Goal: Register for event/course

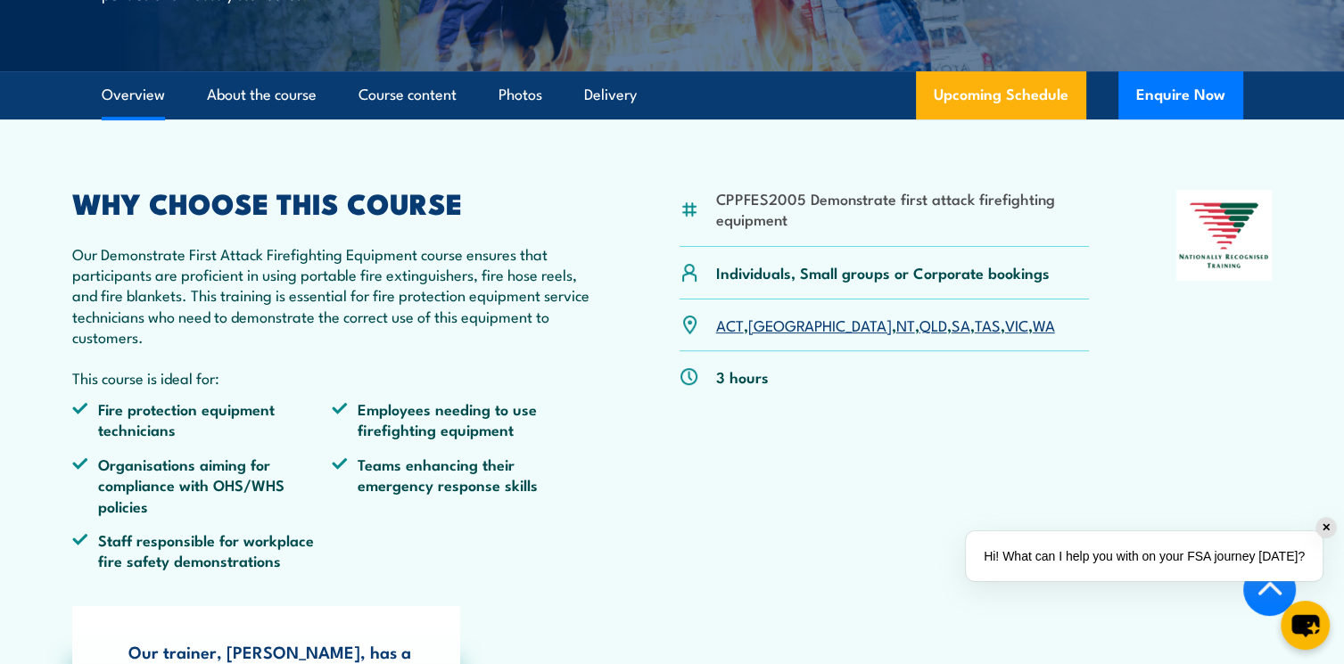
scroll to position [524, 0]
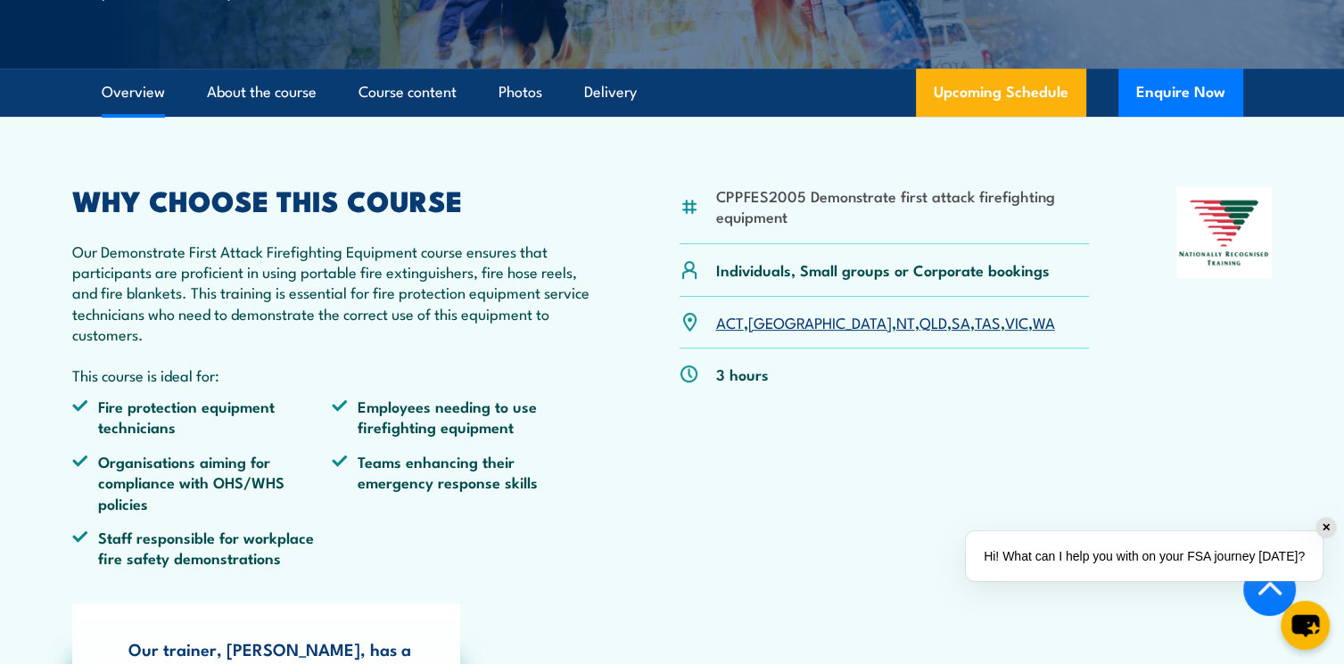
click at [952, 333] on link "SA" at bounding box center [961, 321] width 19 height 21
